Goal: Task Accomplishment & Management: Complete application form

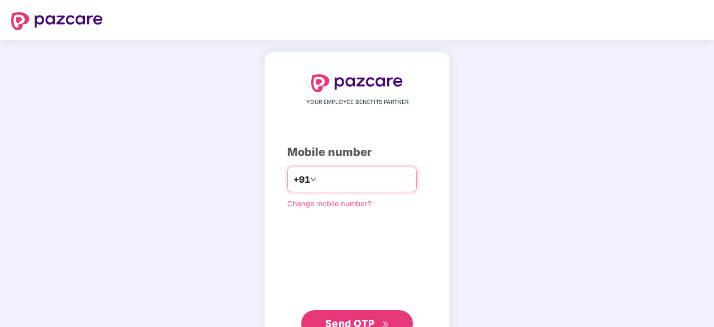
click at [354, 178] on input "number" at bounding box center [365, 179] width 92 height 18
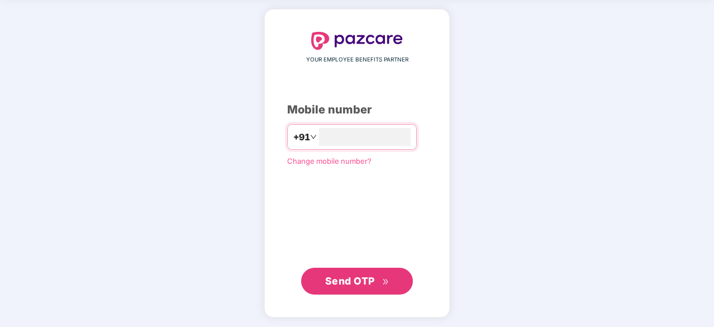
type input "**********"
click at [360, 277] on span "Send OTP" at bounding box center [350, 280] width 50 height 12
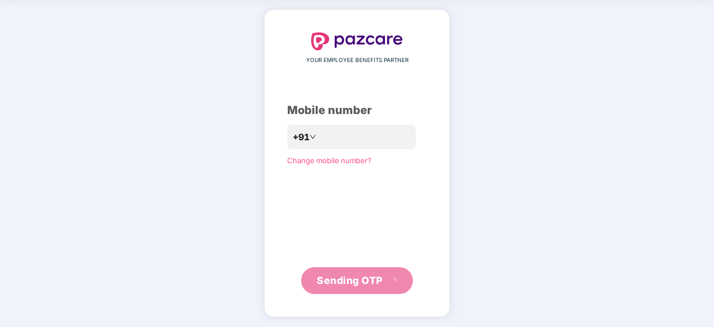
scroll to position [37, 0]
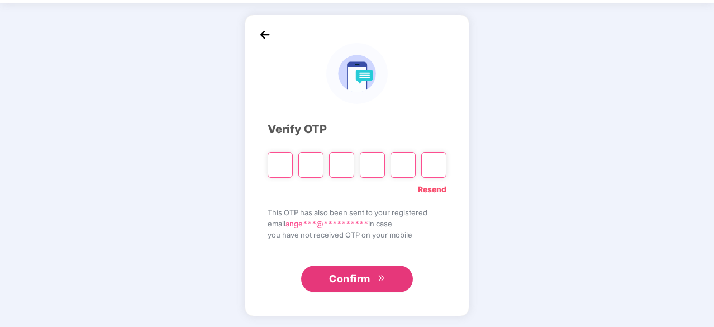
type input "*"
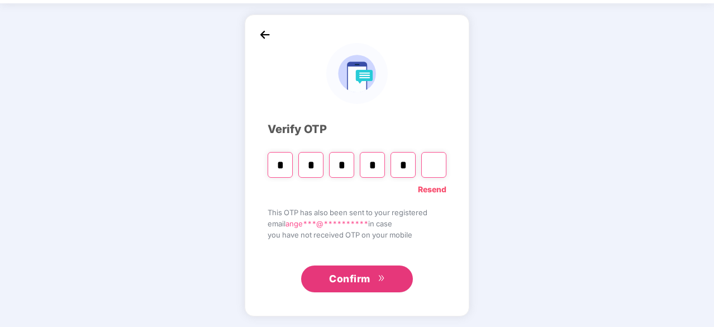
type input "*"
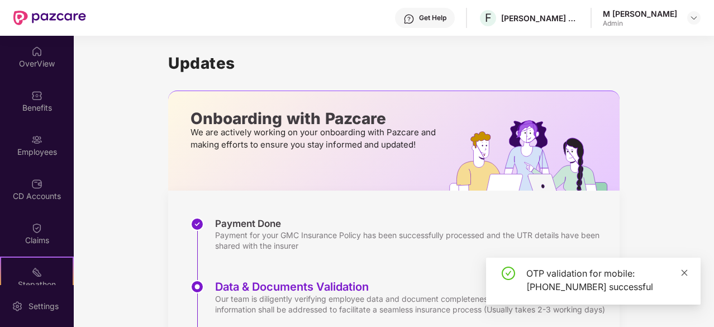
click at [685, 274] on icon "close" at bounding box center [684, 273] width 8 height 8
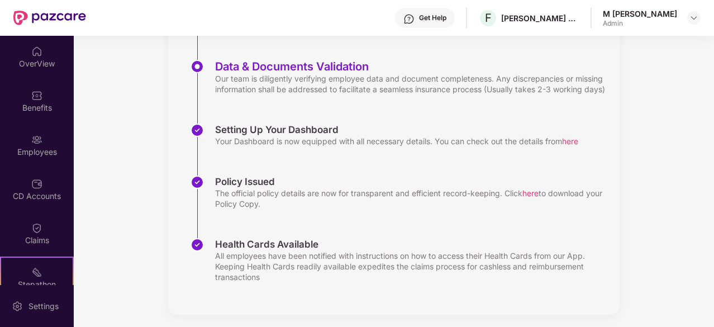
scroll to position [236, 0]
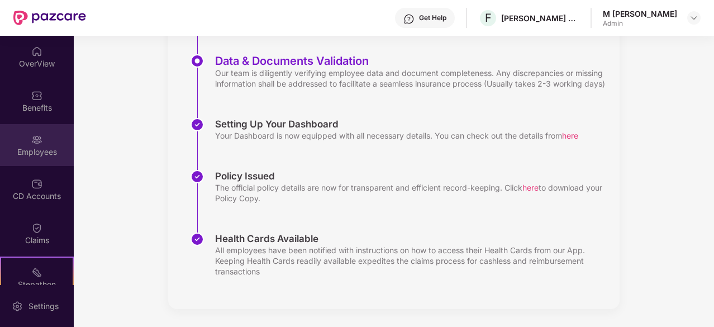
click at [37, 140] on img at bounding box center [36, 139] width 11 height 11
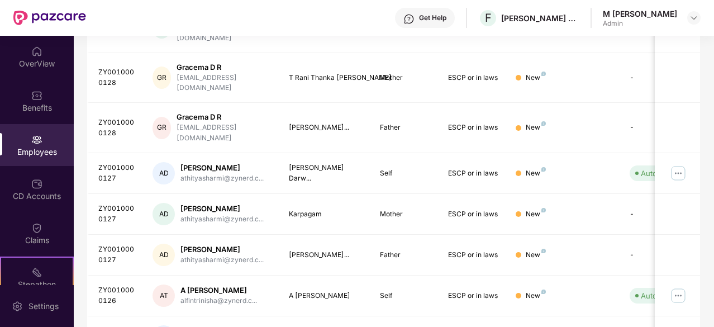
scroll to position [357, 0]
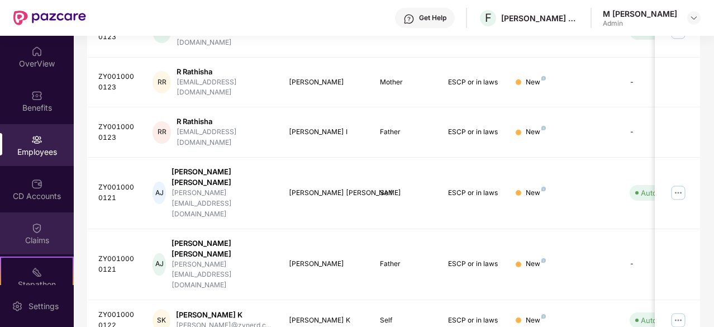
scroll to position [103, 0]
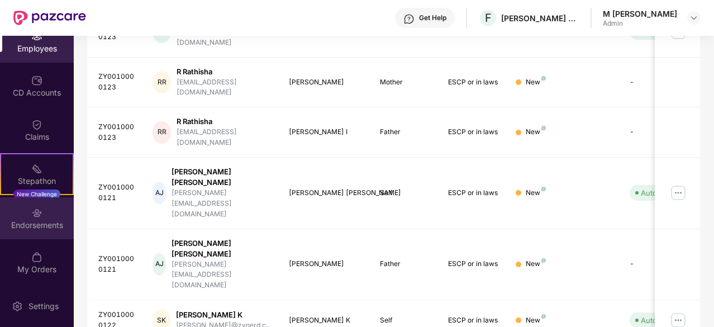
click at [32, 232] on div "Endorsements" at bounding box center [37, 218] width 74 height 42
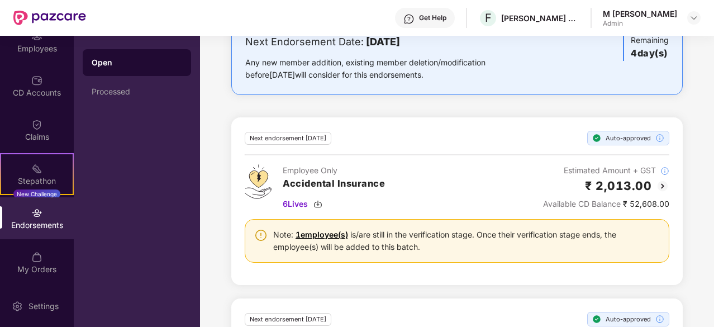
scroll to position [165, 0]
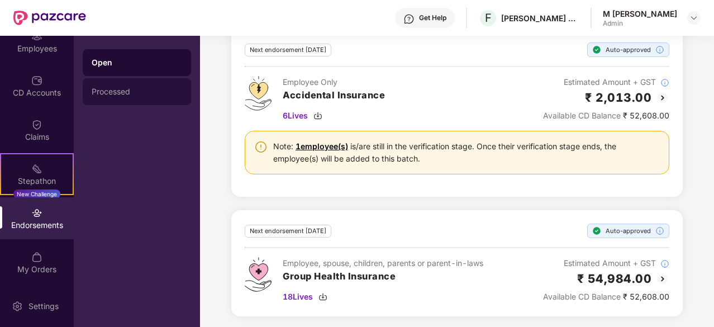
click at [124, 91] on div "Processed" at bounding box center [137, 91] width 91 height 9
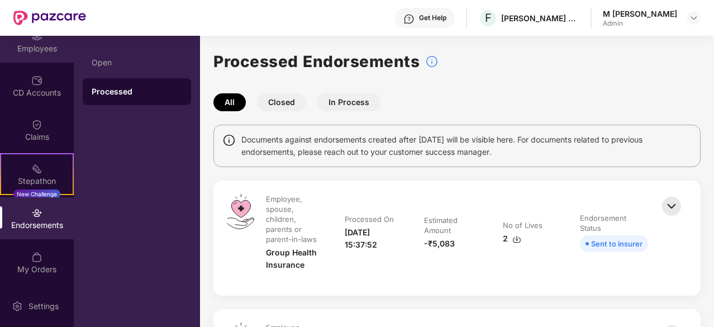
click at [20, 54] on div "Employees" at bounding box center [37, 42] width 74 height 42
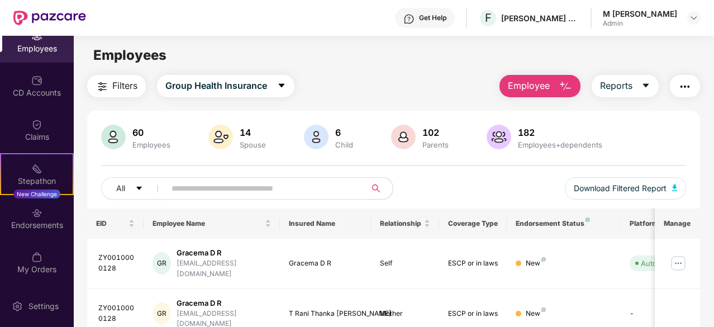
click at [537, 84] on span "Employee" at bounding box center [529, 86] width 42 height 14
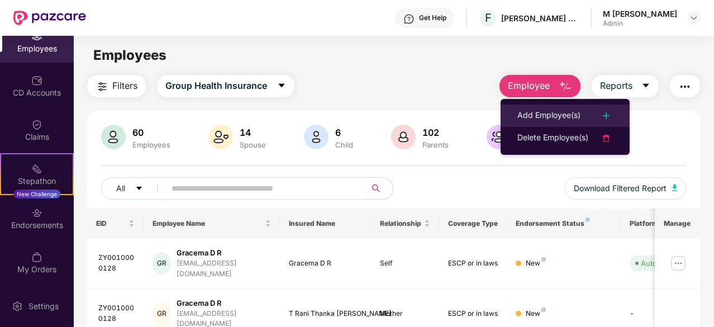
click at [548, 116] on div "Add Employee(s)" at bounding box center [548, 115] width 63 height 13
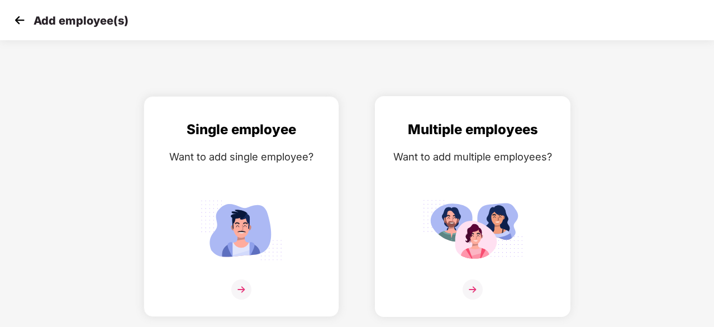
click at [453, 217] on img at bounding box center [472, 230] width 101 height 70
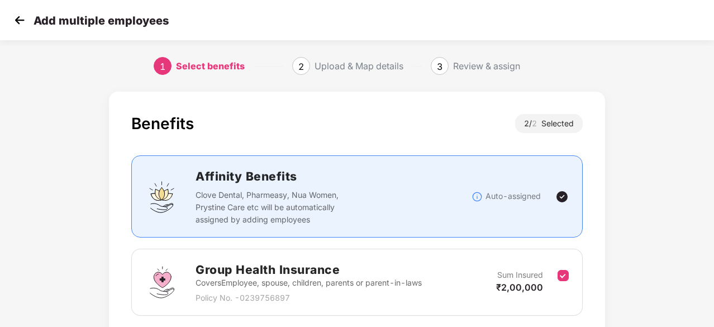
scroll to position [163, 0]
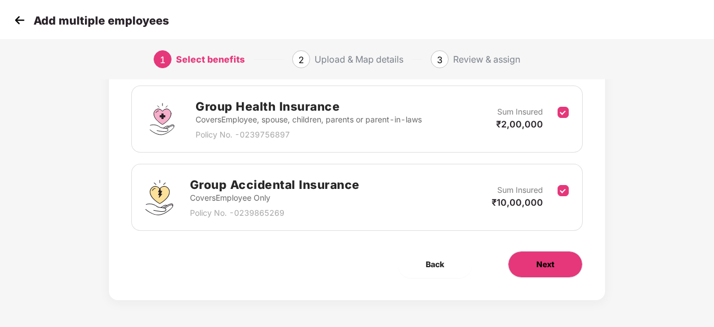
click at [559, 261] on button "Next" at bounding box center [545, 264] width 75 height 27
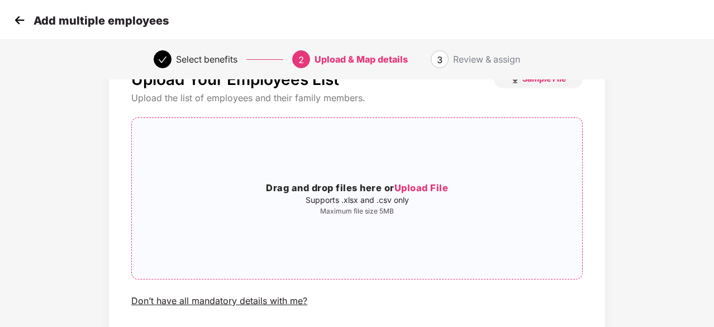
scroll to position [0, 0]
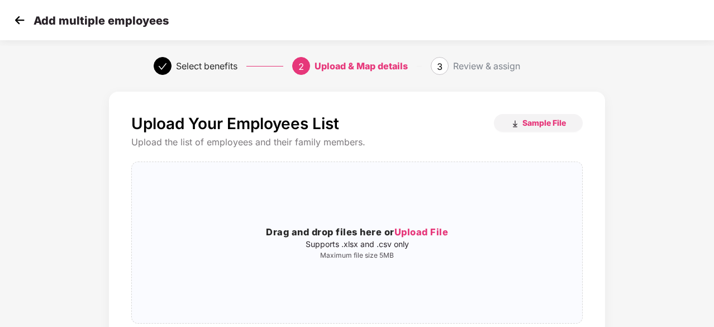
click at [15, 16] on img at bounding box center [19, 20] width 17 height 17
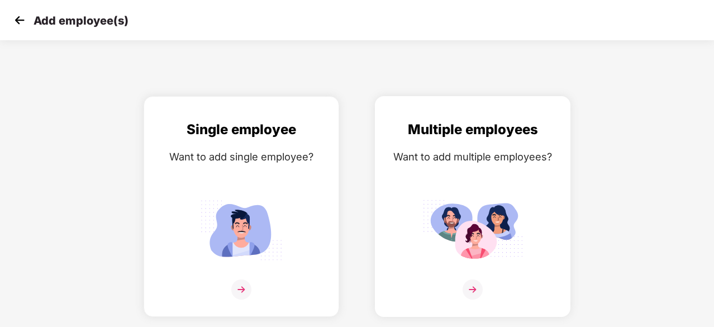
click at [460, 220] on img at bounding box center [472, 230] width 101 height 70
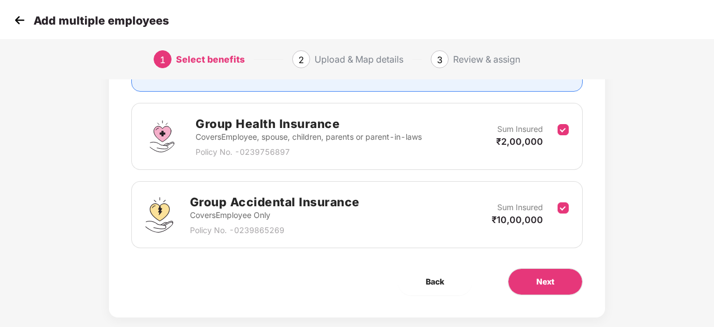
scroll to position [163, 0]
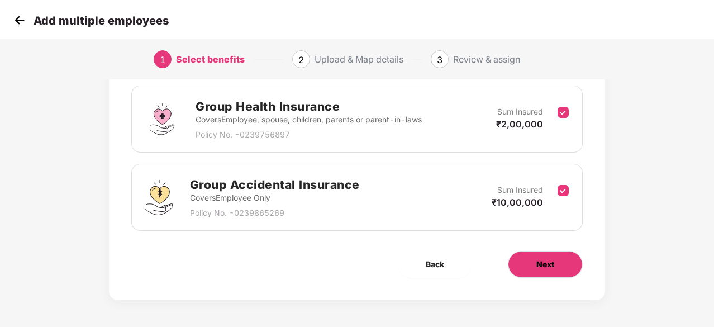
click at [549, 262] on span "Next" at bounding box center [545, 264] width 18 height 12
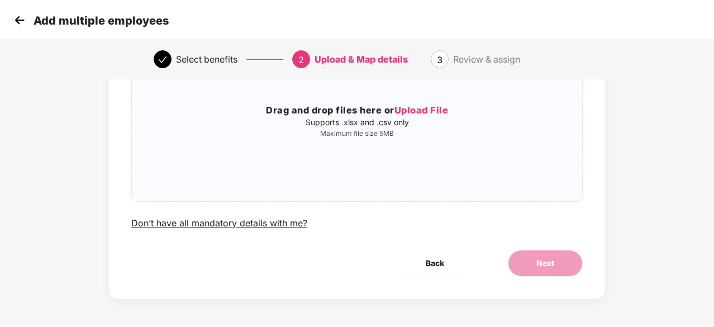
scroll to position [0, 0]
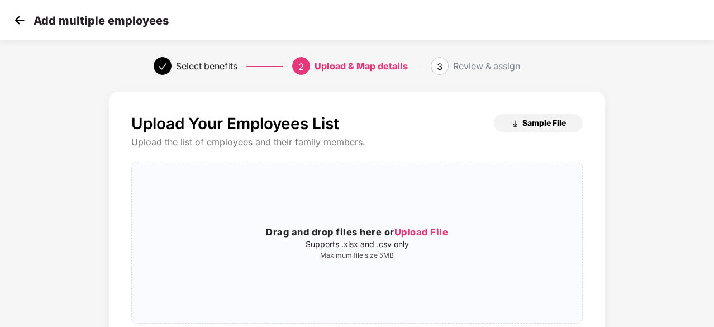
click at [554, 122] on span "Sample File" at bounding box center [544, 122] width 44 height 11
click at [435, 232] on span "Upload File" at bounding box center [421, 231] width 54 height 11
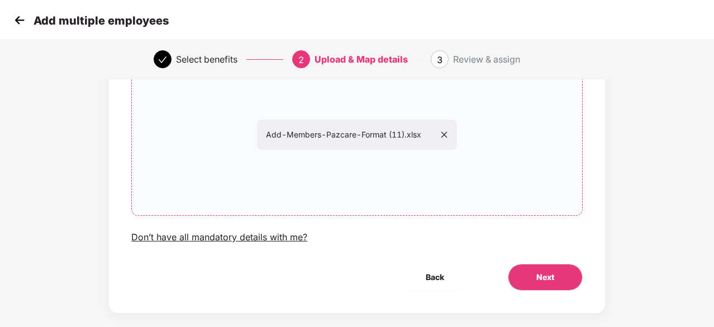
scroll to position [110, 0]
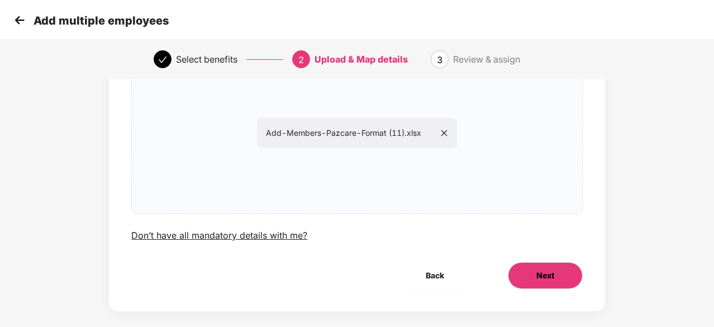
click at [559, 272] on button "Next" at bounding box center [545, 275] width 75 height 27
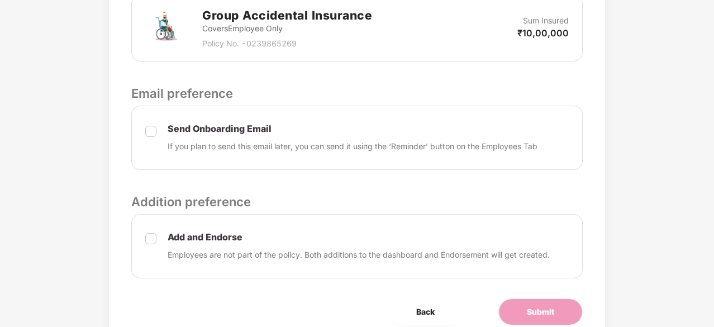
scroll to position [454, 0]
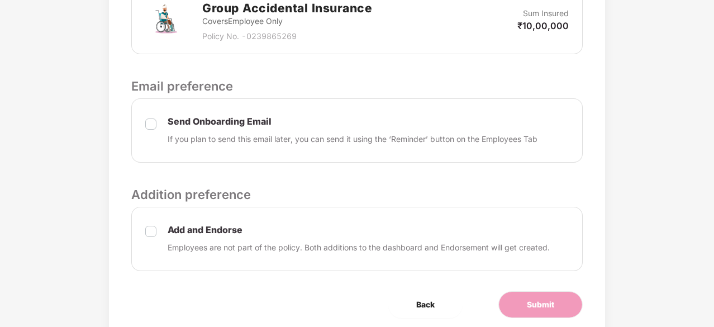
click at [150, 117] on label at bounding box center [150, 131] width 11 height 28
click at [545, 304] on span "Submit" at bounding box center [540, 304] width 27 height 12
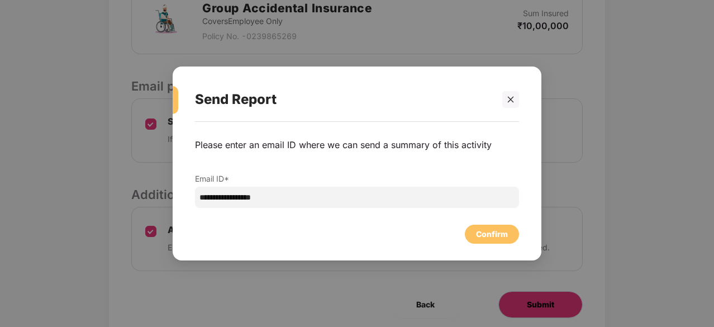
scroll to position [0, 0]
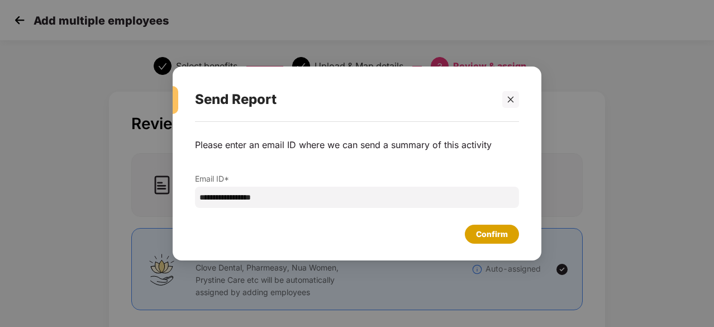
click at [515, 235] on div "Confirm" at bounding box center [492, 234] width 54 height 19
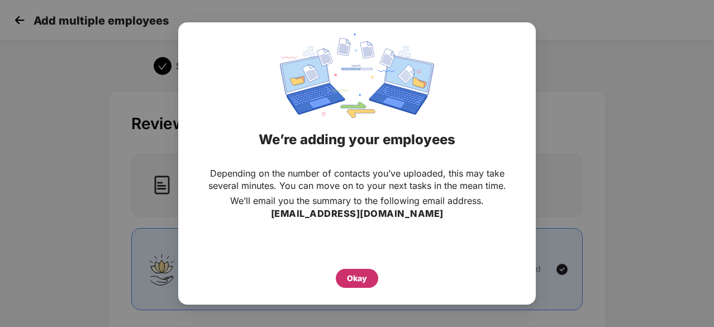
click at [364, 280] on div "Okay" at bounding box center [357, 278] width 20 height 12
